Goal: Transaction & Acquisition: Purchase product/service

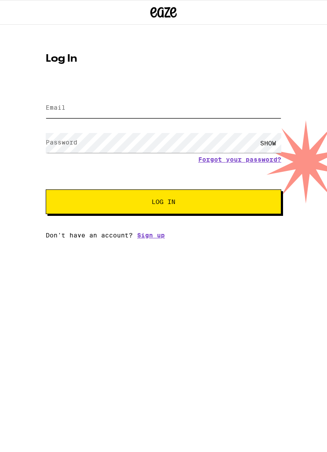
type input "[EMAIL_ADDRESS][DOMAIN_NAME]"
click at [164, 203] on button "Log In" at bounding box center [164, 201] width 236 height 25
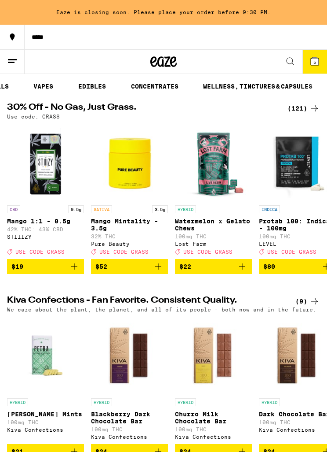
scroll to position [0, 143]
click at [258, 91] on link "WELLNESS, TINCTURES & CAPSULES" at bounding box center [257, 86] width 118 height 11
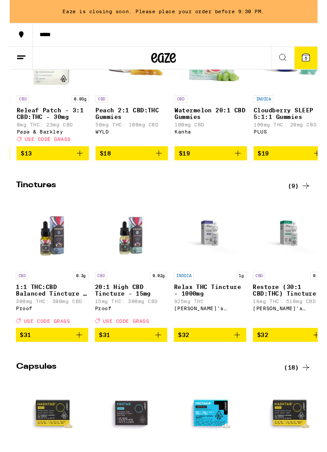
scroll to position [360, 0]
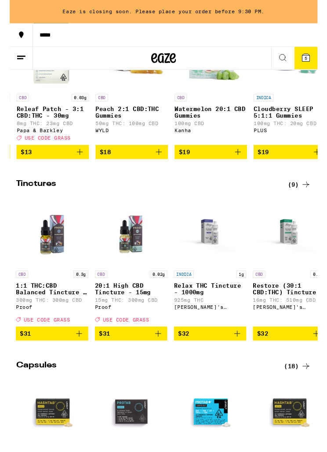
click at [124, 313] on p "20:1 High CBD Tincture - 15mg" at bounding box center [129, 306] width 77 height 14
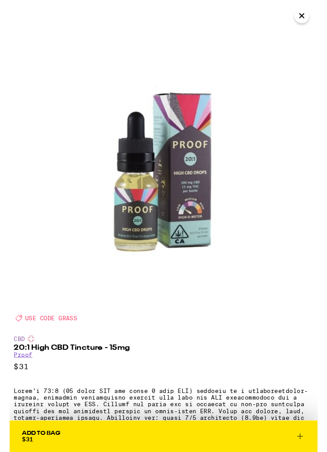
click at [307, 21] on icon "Close" at bounding box center [310, 16] width 11 height 13
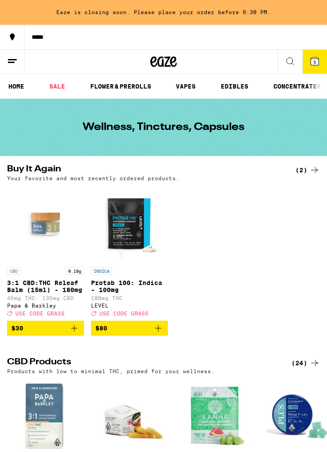
click at [41, 291] on p "3:1 CBD:THC Releaf Balm (15ml) - 180mg" at bounding box center [45, 286] width 77 height 14
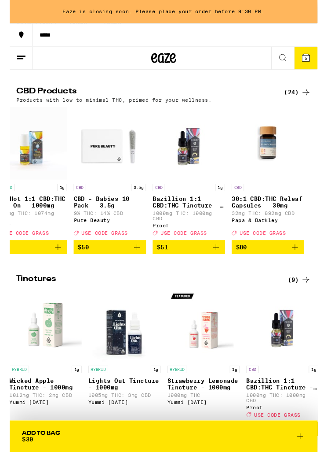
scroll to position [0, 1704]
click at [265, 221] on p "30:1 CBD:THC Releaf Capsules - 30mg" at bounding box center [274, 214] width 77 height 14
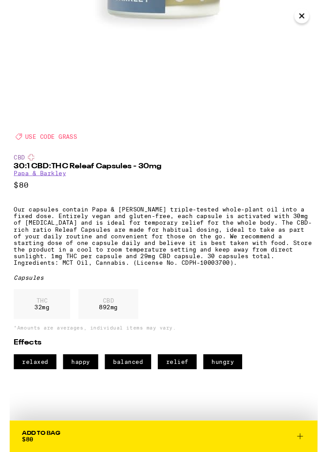
scroll to position [288, 0]
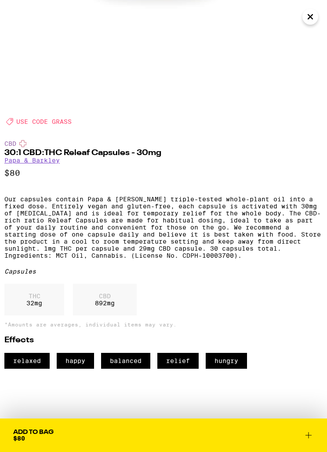
click at [308, 15] on icon "Close" at bounding box center [310, 16] width 11 height 13
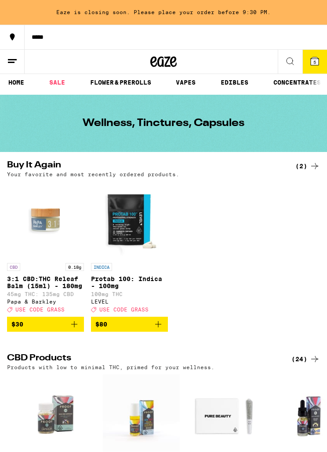
scroll to position [0, 1704]
